Goal: Information Seeking & Learning: Understand process/instructions

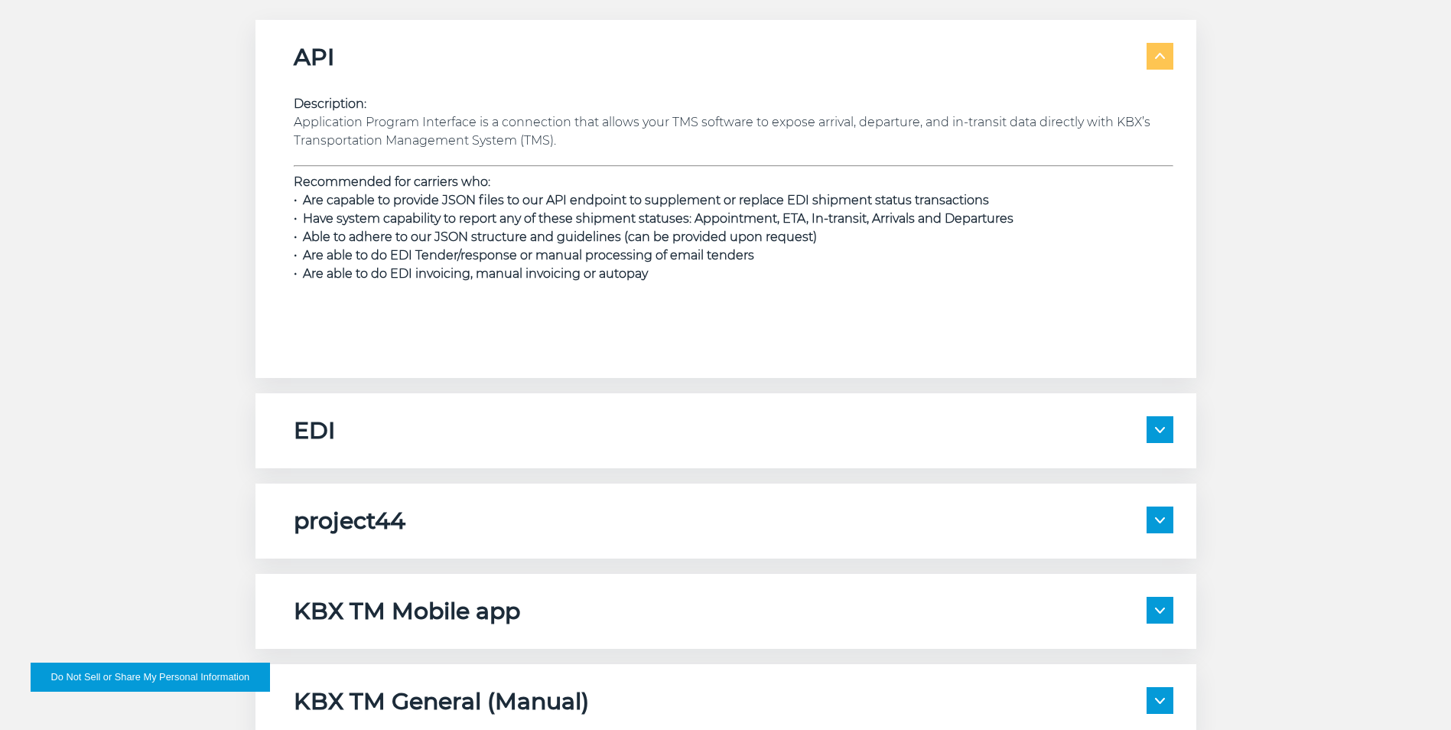
scroll to position [2294, 0]
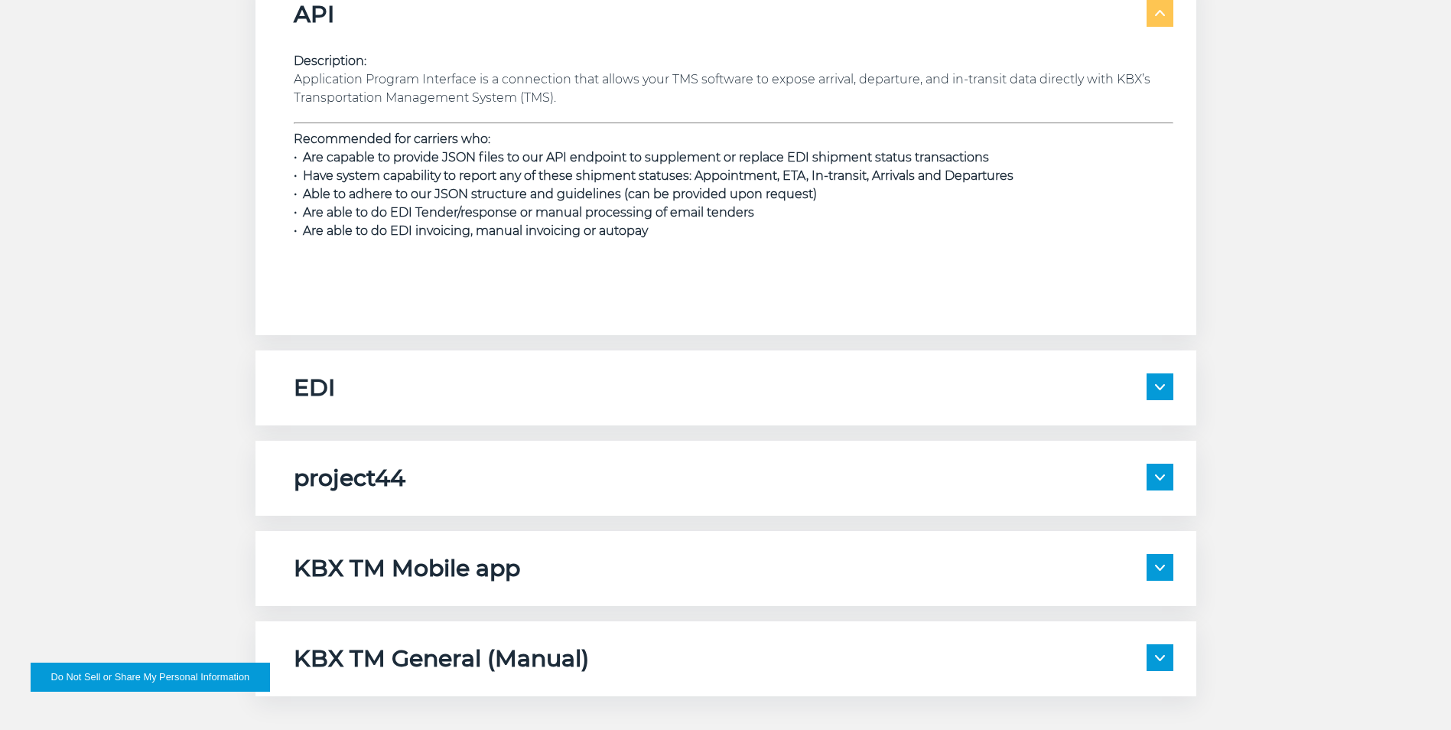
click at [1162, 388] on img at bounding box center [1160, 387] width 10 height 6
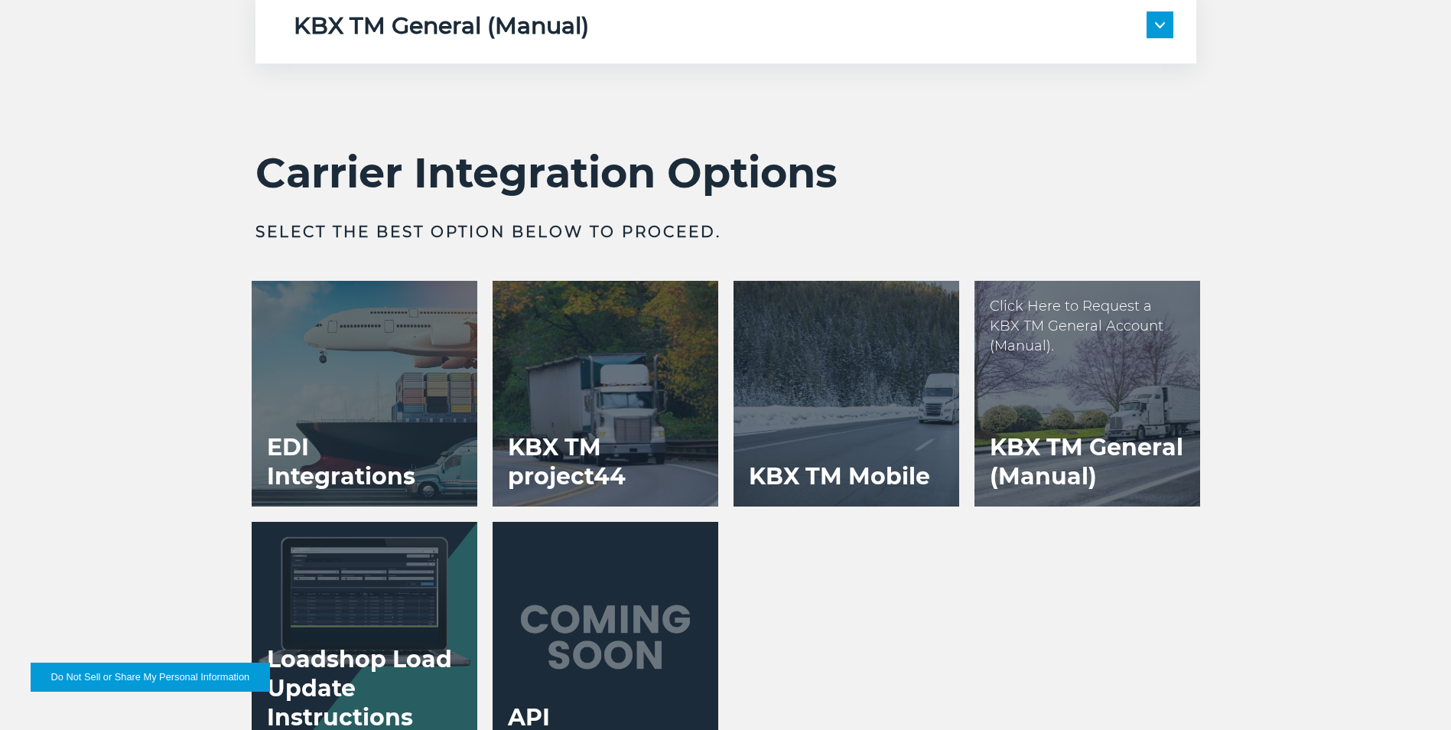
scroll to position [2829, 0]
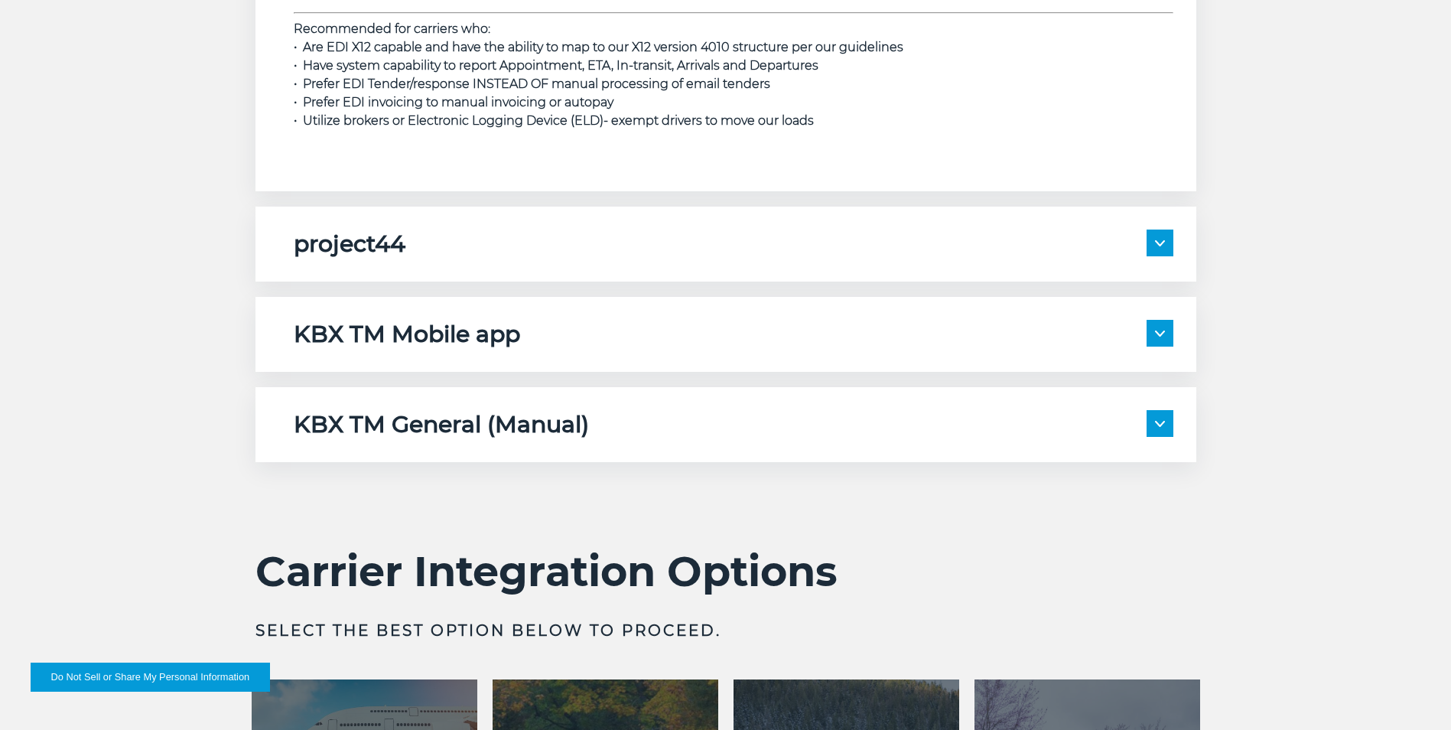
click at [1162, 419] on span at bounding box center [1159, 423] width 27 height 27
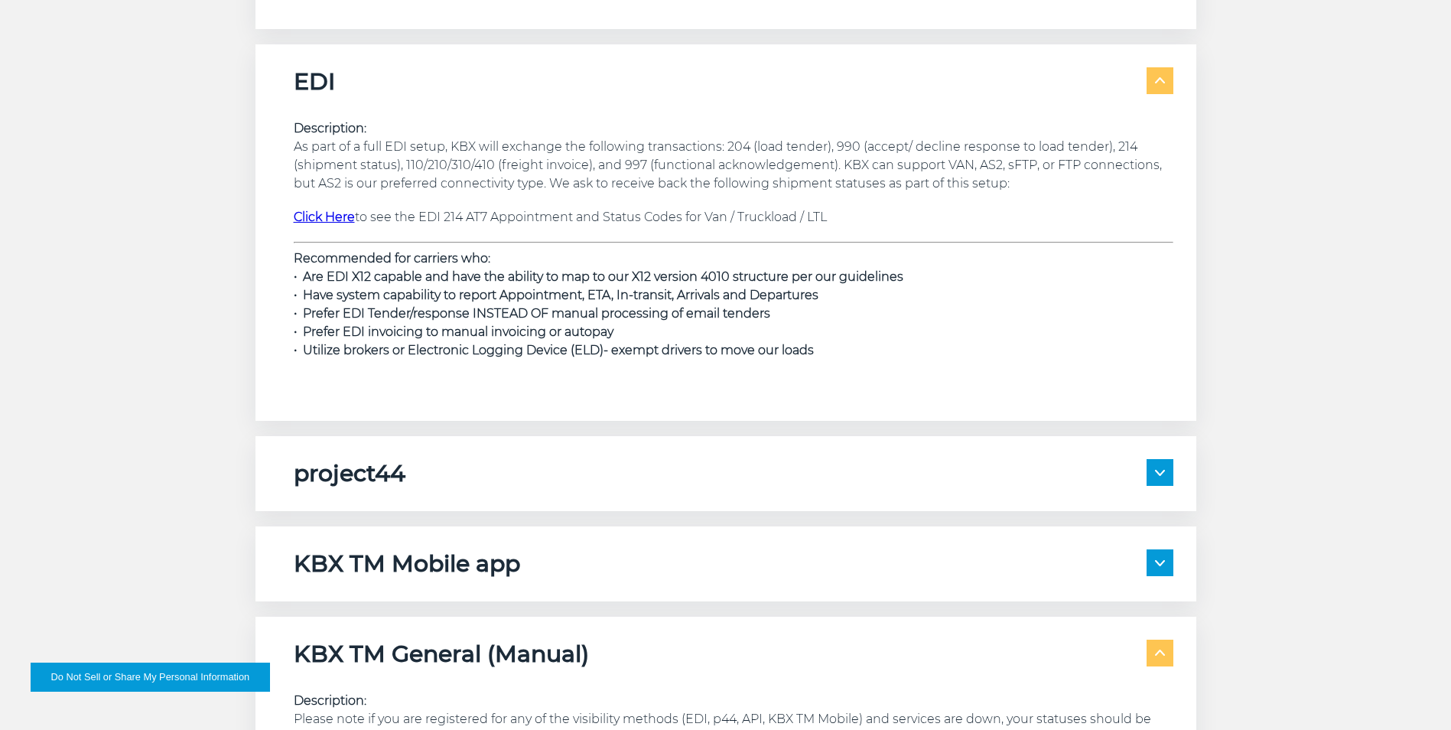
scroll to position [2676, 0]
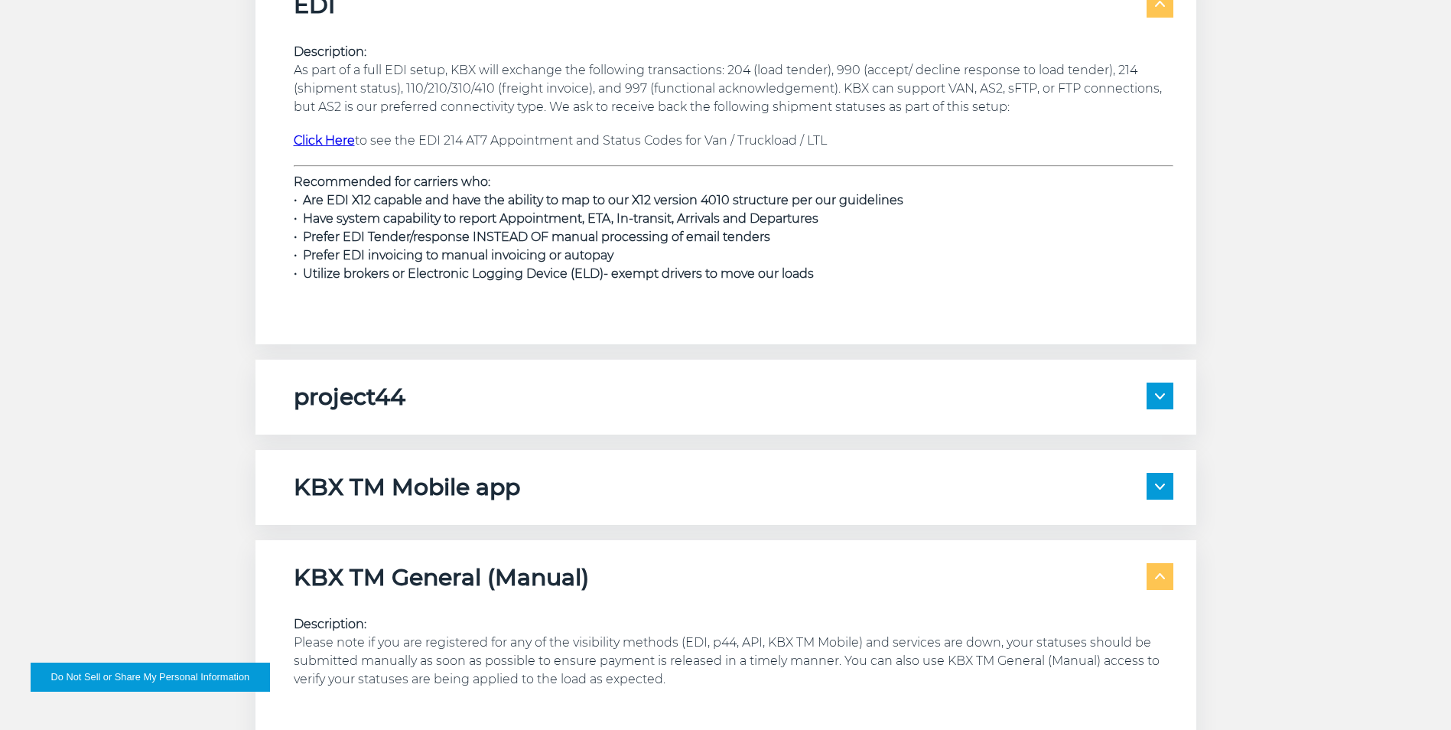
click at [1166, 392] on span at bounding box center [1159, 395] width 27 height 27
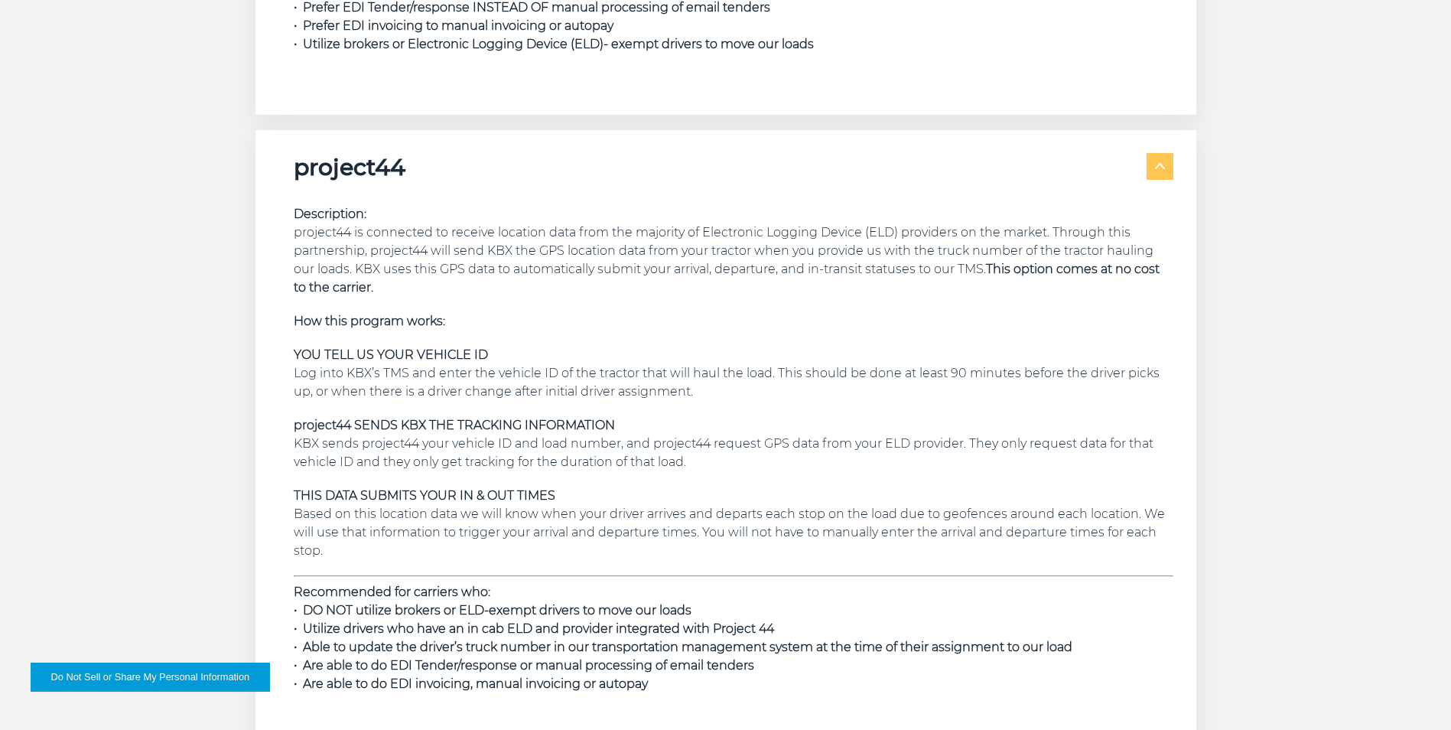
scroll to position [2447, 0]
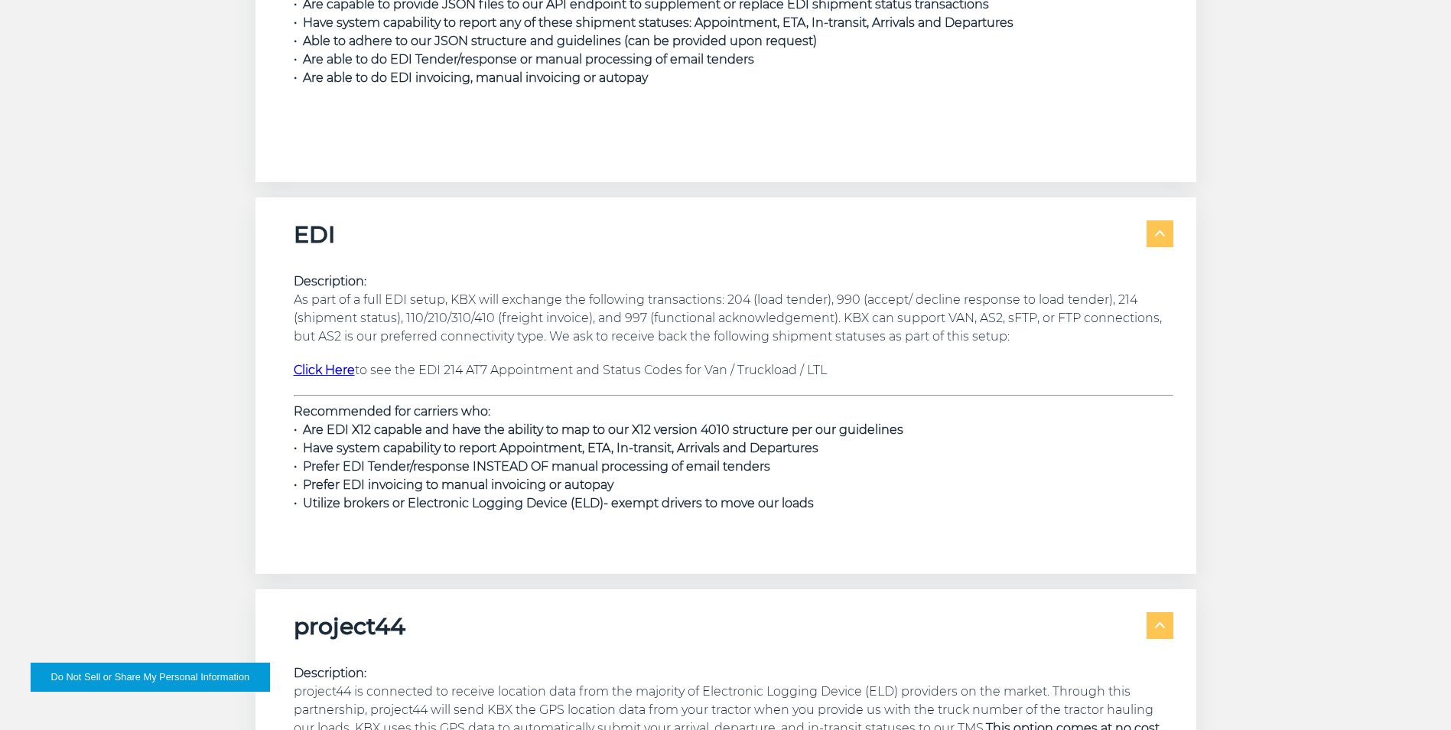
click at [312, 370] on strong "Click Here" at bounding box center [324, 369] width 61 height 15
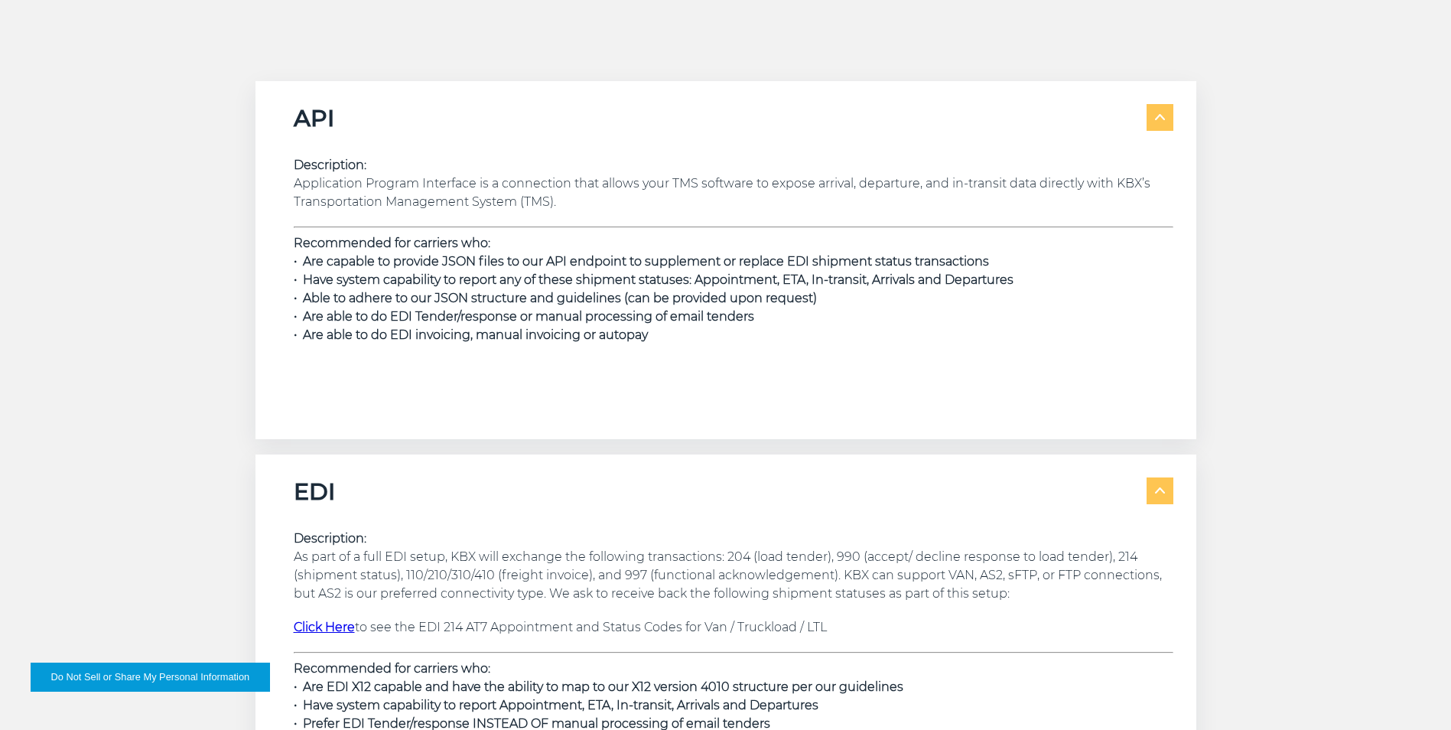
scroll to position [1988, 0]
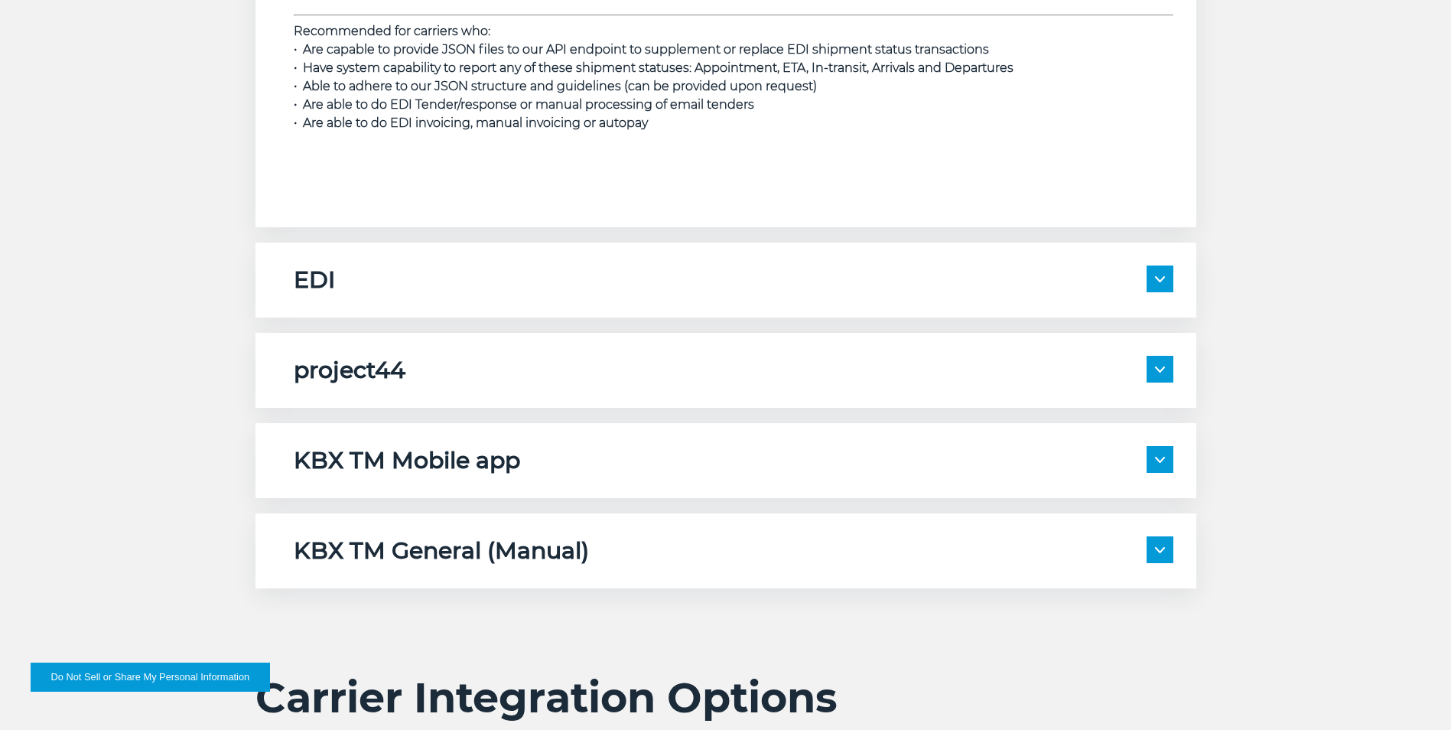
scroll to position [2676, 0]
